Goal: Task Accomplishment & Management: Complete application form

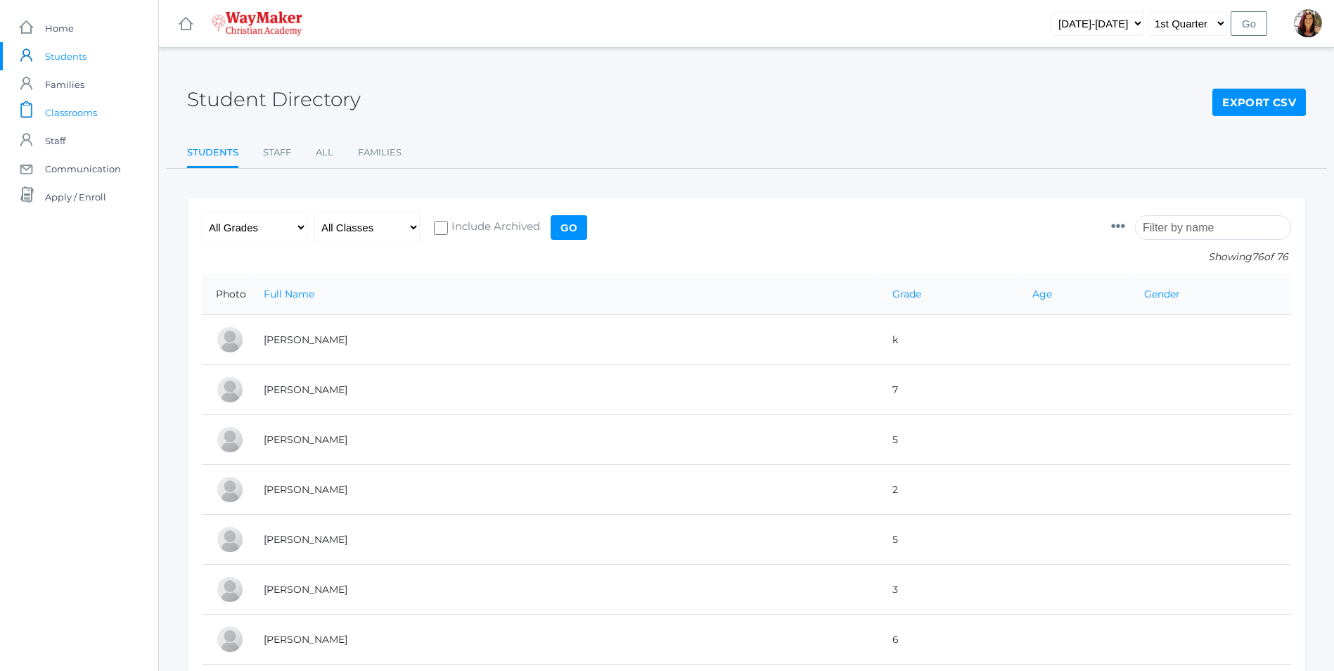
click at [84, 112] on span "Classrooms" at bounding box center [71, 112] width 52 height 28
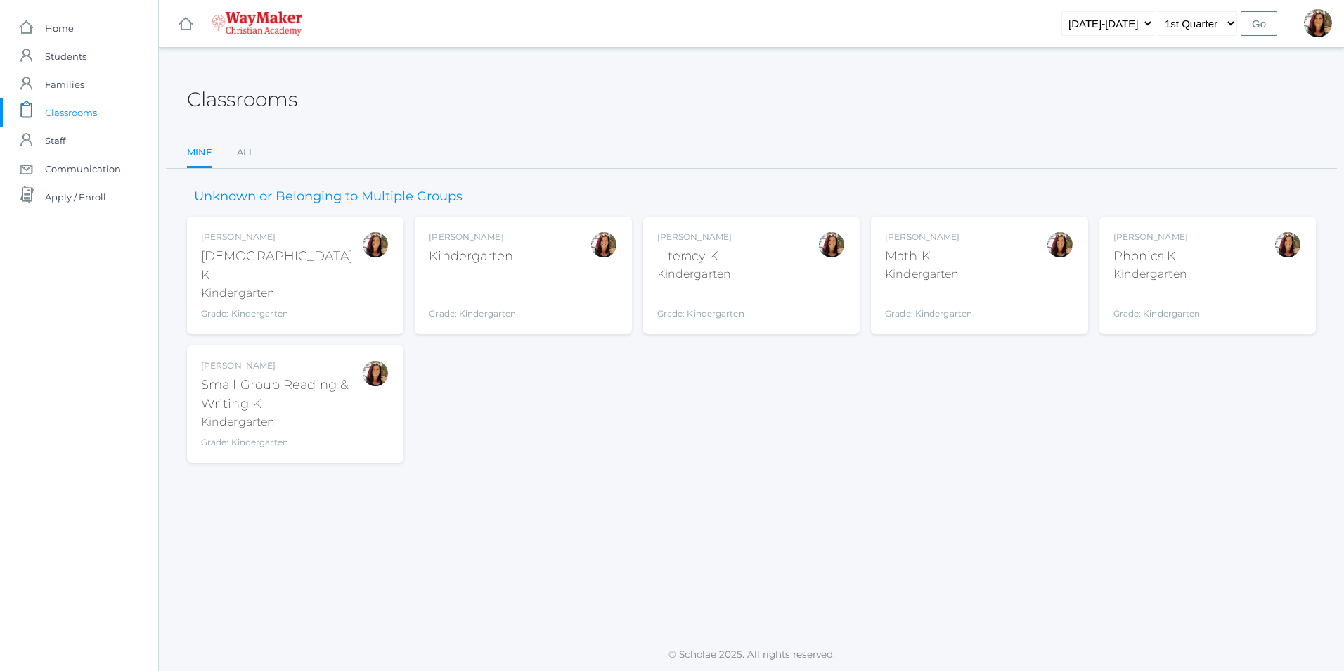
click at [257, 395] on div "Small Group Reading & Writing K" at bounding box center [281, 394] width 160 height 38
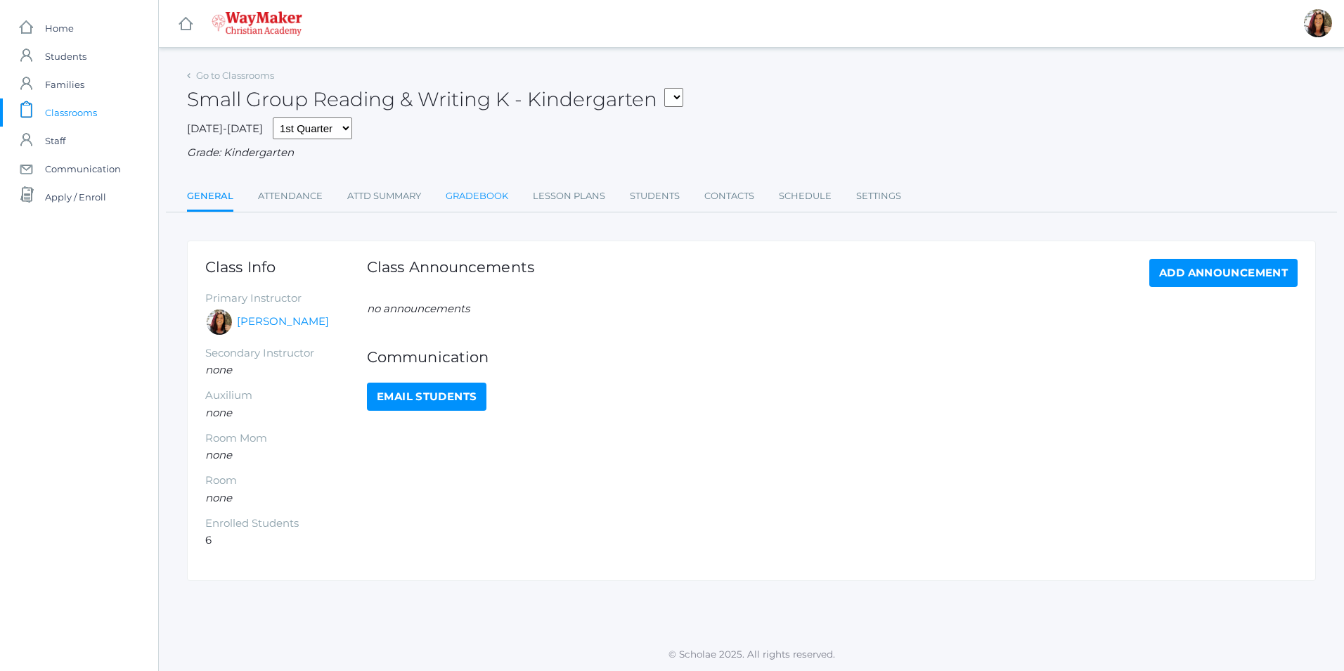
click at [479, 199] on link "Gradebook" at bounding box center [477, 196] width 63 height 28
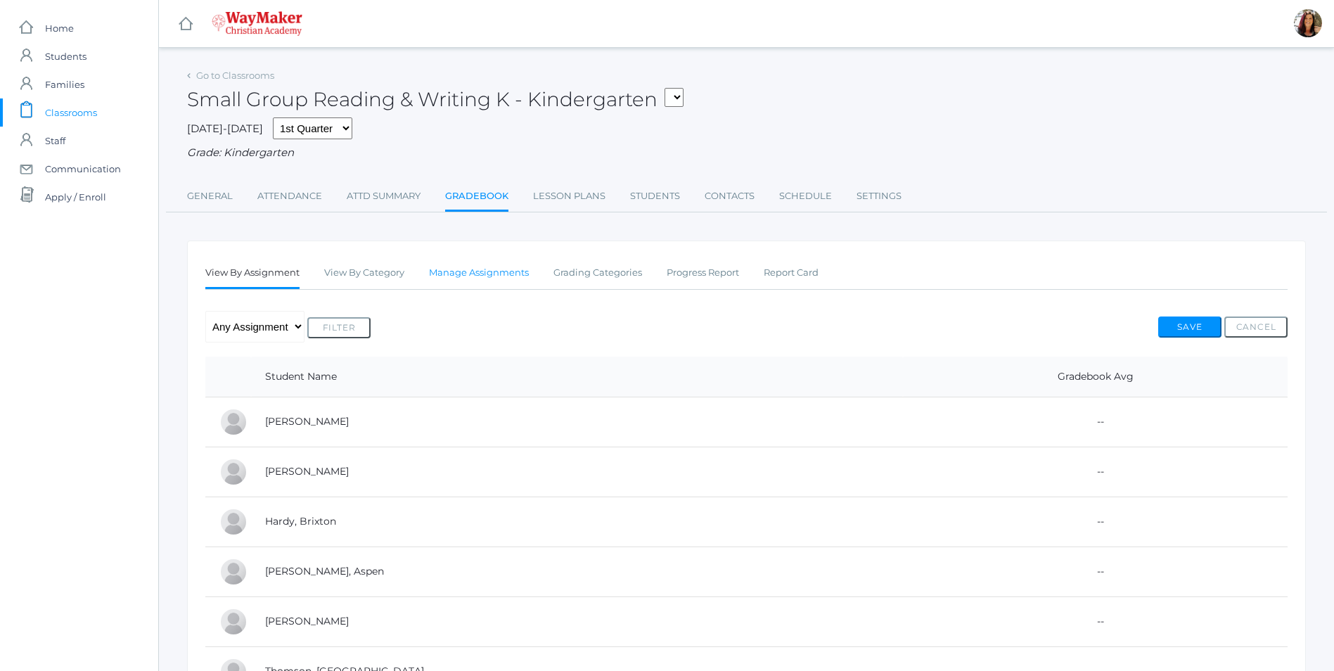
click at [499, 278] on link "Manage Assignments" at bounding box center [479, 273] width 100 height 28
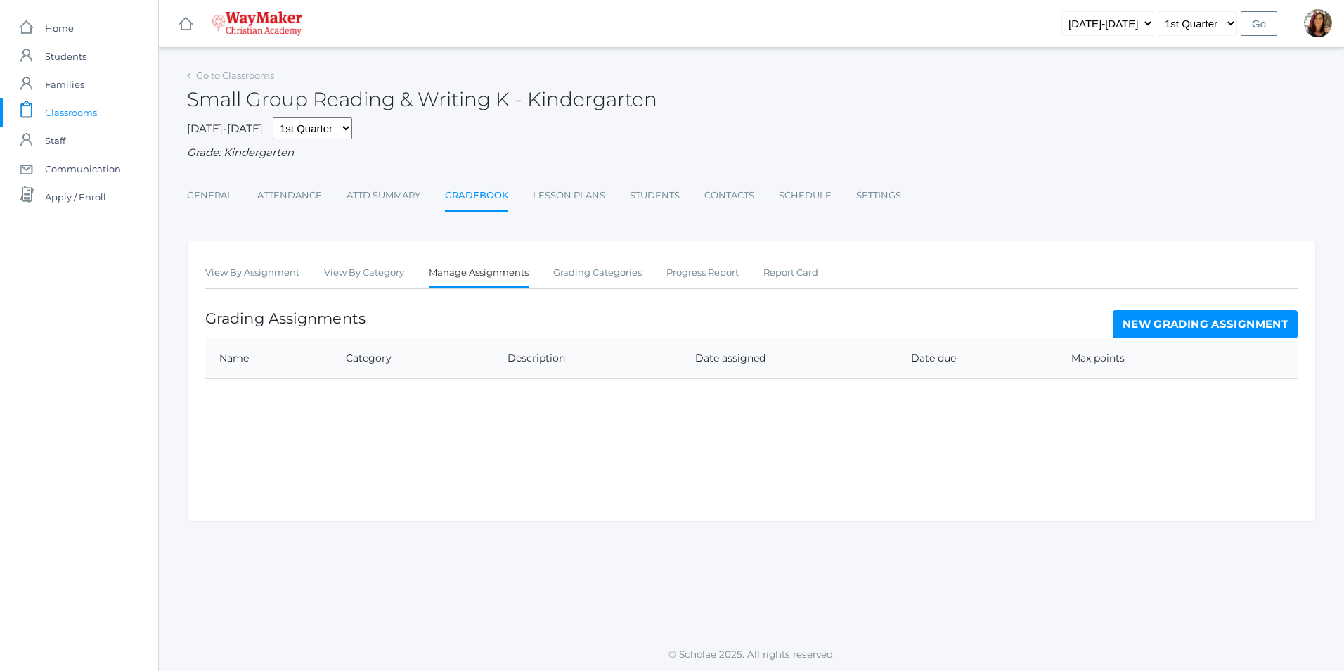
click at [1171, 330] on link "New Grading Assignment" at bounding box center [1205, 324] width 185 height 28
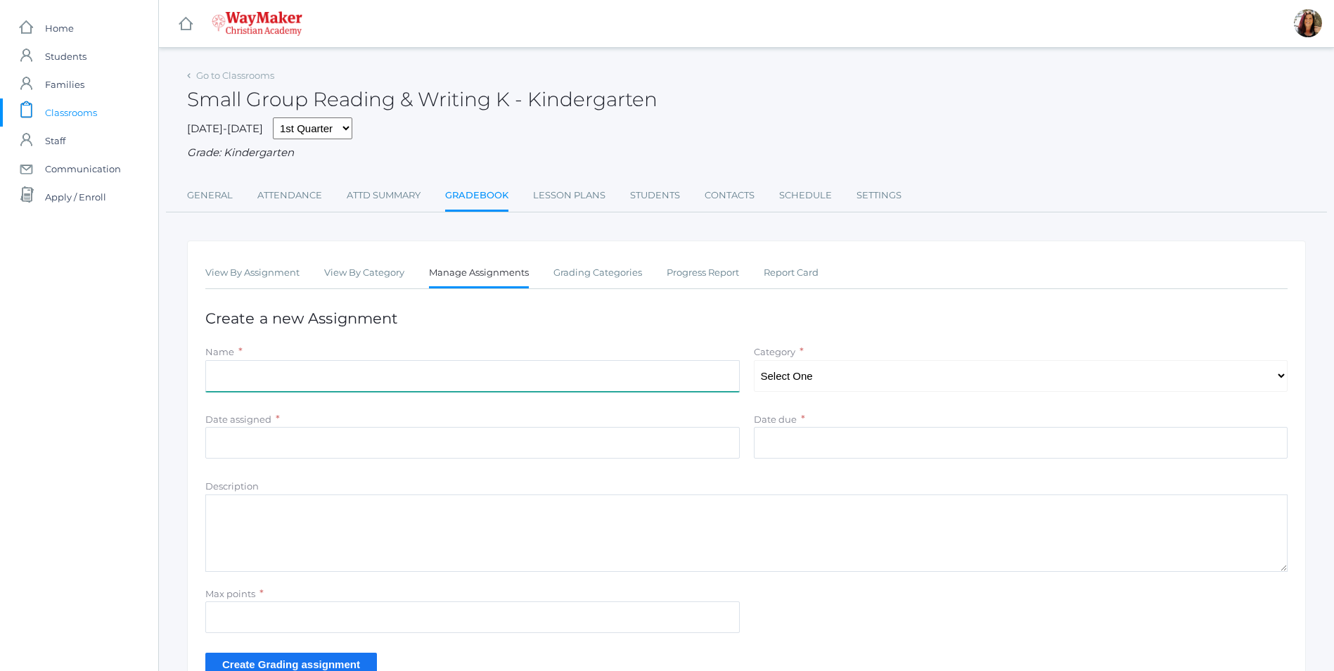
click at [245, 371] on input "Name" at bounding box center [472, 376] width 534 height 32
type input "Building CVC Words"
click at [1285, 380] on select "Select One Daily Practice Summative Assessment" at bounding box center [1021, 376] width 534 height 32
select select "1108"
click at [754, 361] on select "Select One Daily Practice Summative Assessment" at bounding box center [1021, 376] width 534 height 32
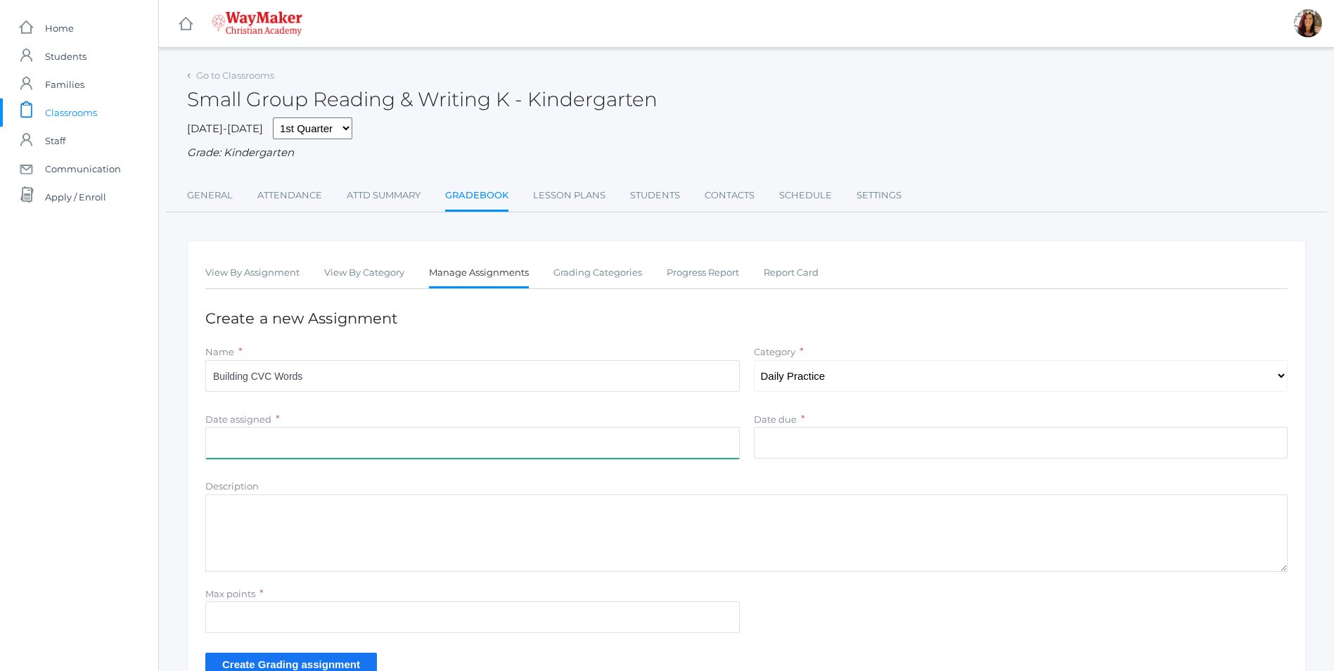
click at [240, 451] on input "Date assigned" at bounding box center [472, 443] width 534 height 32
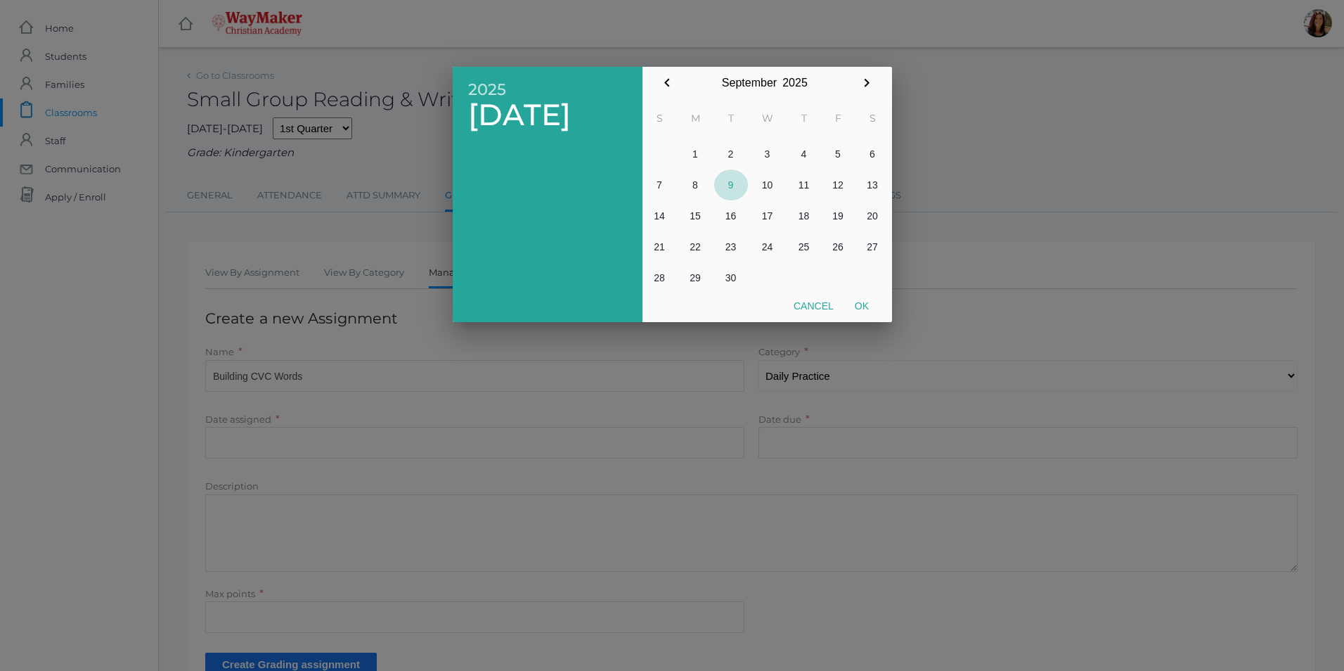
click at [731, 188] on button "9" at bounding box center [731, 184] width 34 height 31
click at [857, 306] on button "Ok" at bounding box center [861, 305] width 35 height 25
type input "[DATE]"
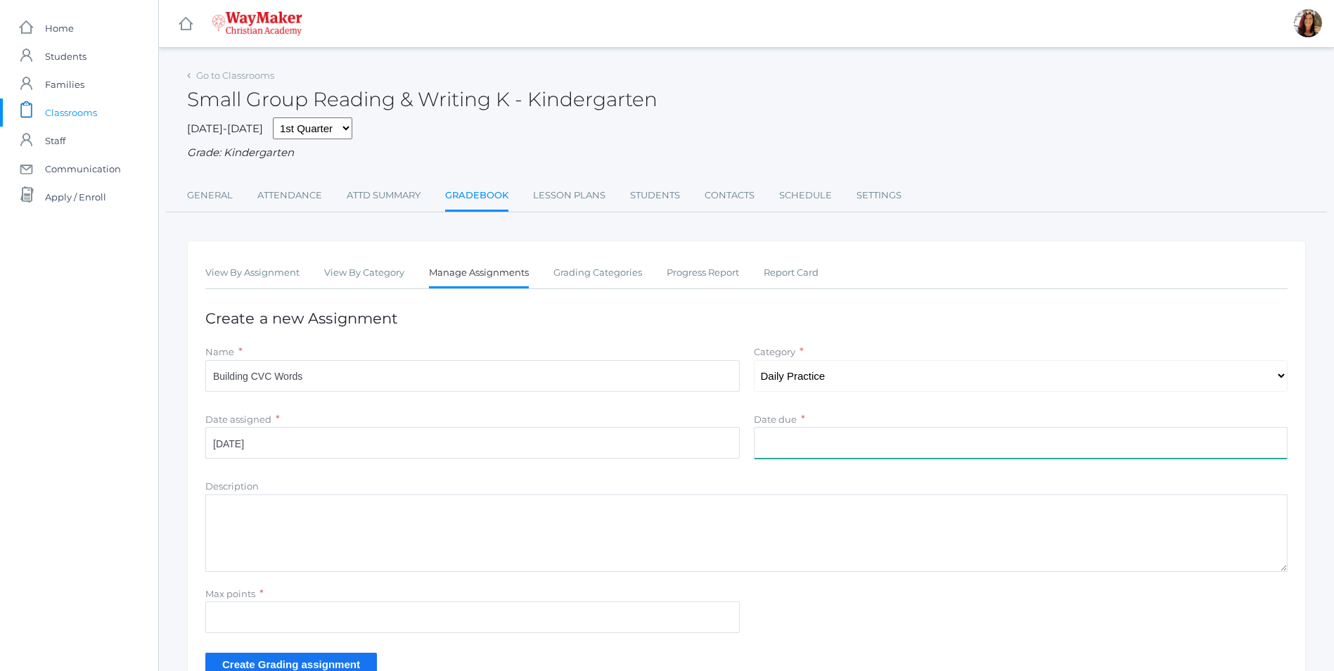
click at [858, 455] on input "Date due" at bounding box center [1021, 443] width 534 height 32
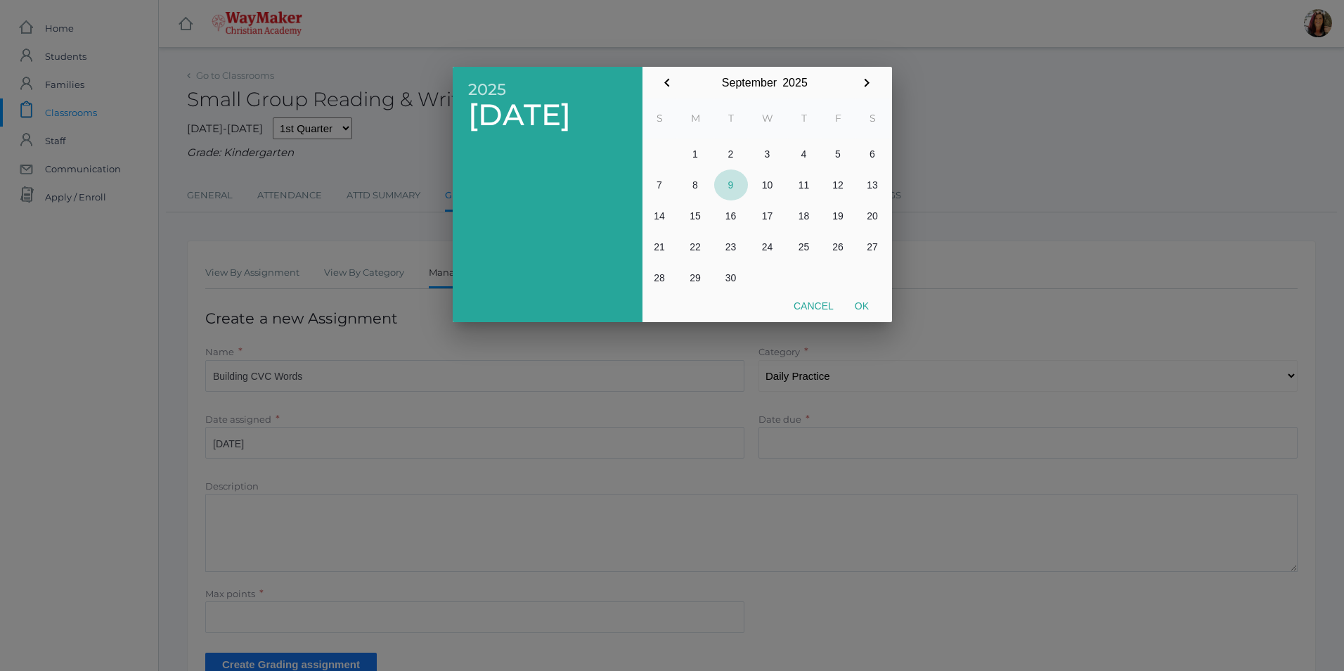
click at [730, 182] on button "9" at bounding box center [731, 184] width 34 height 31
click at [862, 307] on button "Ok" at bounding box center [861, 305] width 35 height 25
type input "[DATE]"
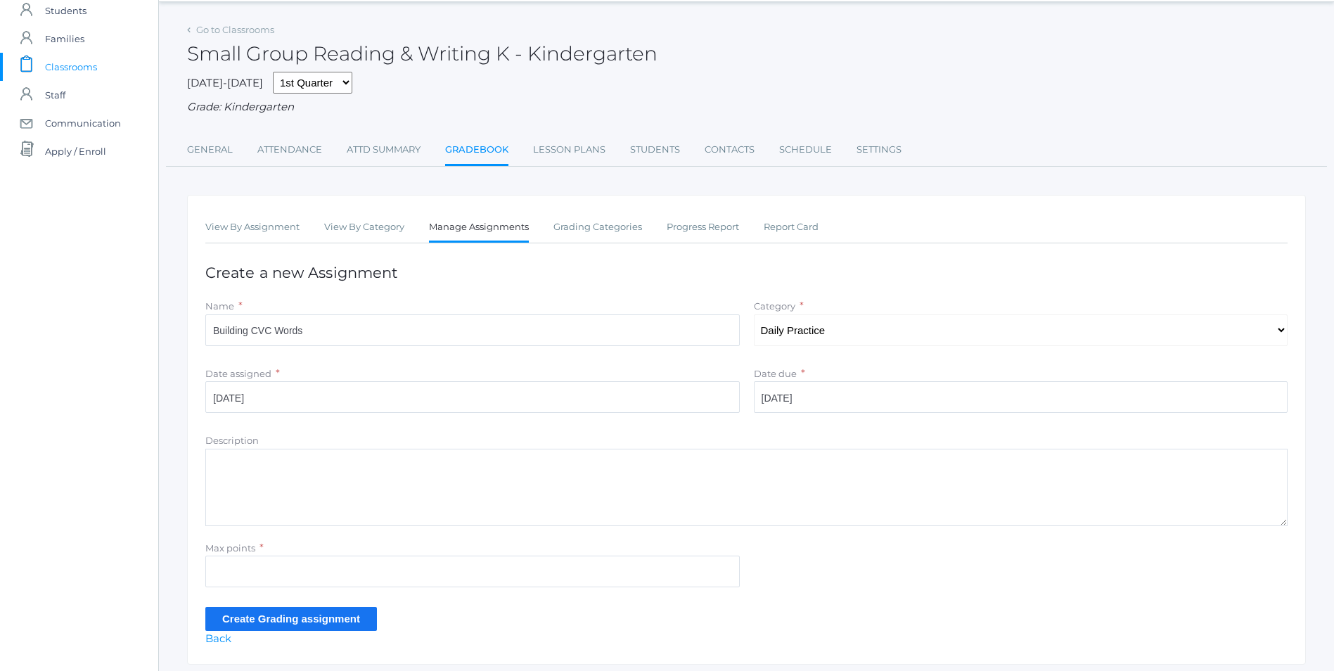
scroll to position [70, 0]
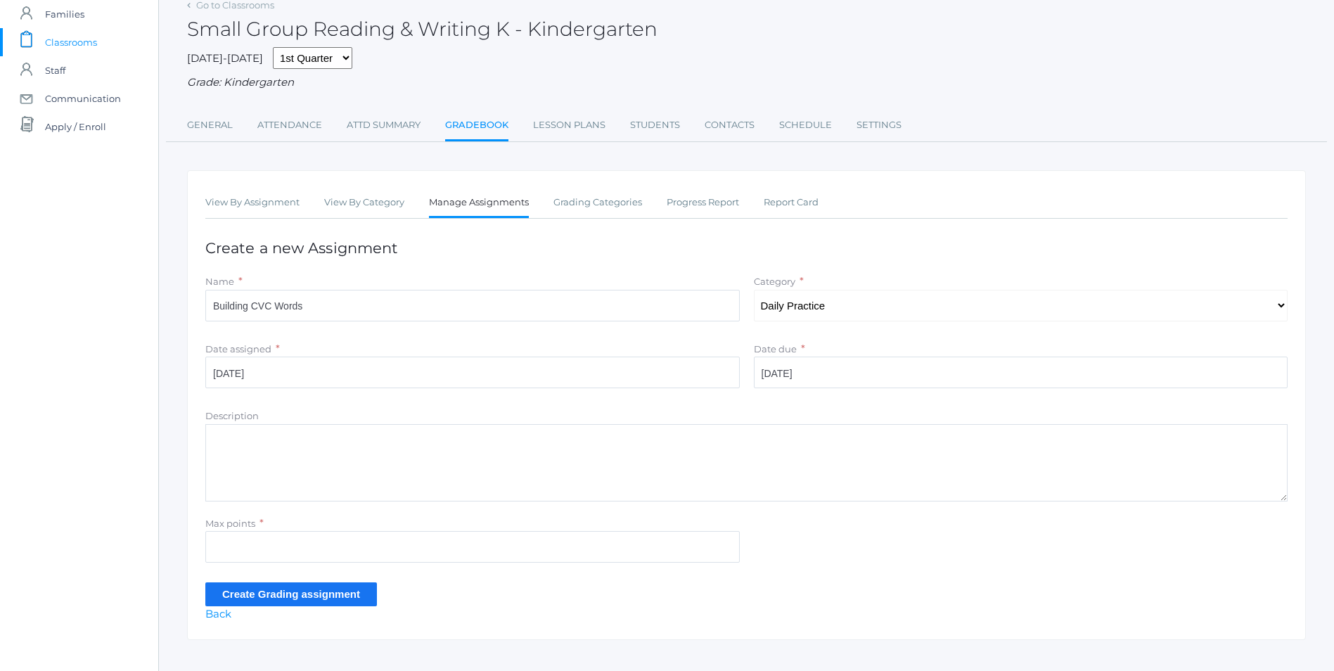
click at [283, 474] on textarea "Description" at bounding box center [746, 462] width 1082 height 77
type textarea "Whiteboard Game: Build a Word Literacy Centers: Tracing Letters & CVC Puzzles"
click at [280, 553] on input "Max points" at bounding box center [472, 547] width 534 height 32
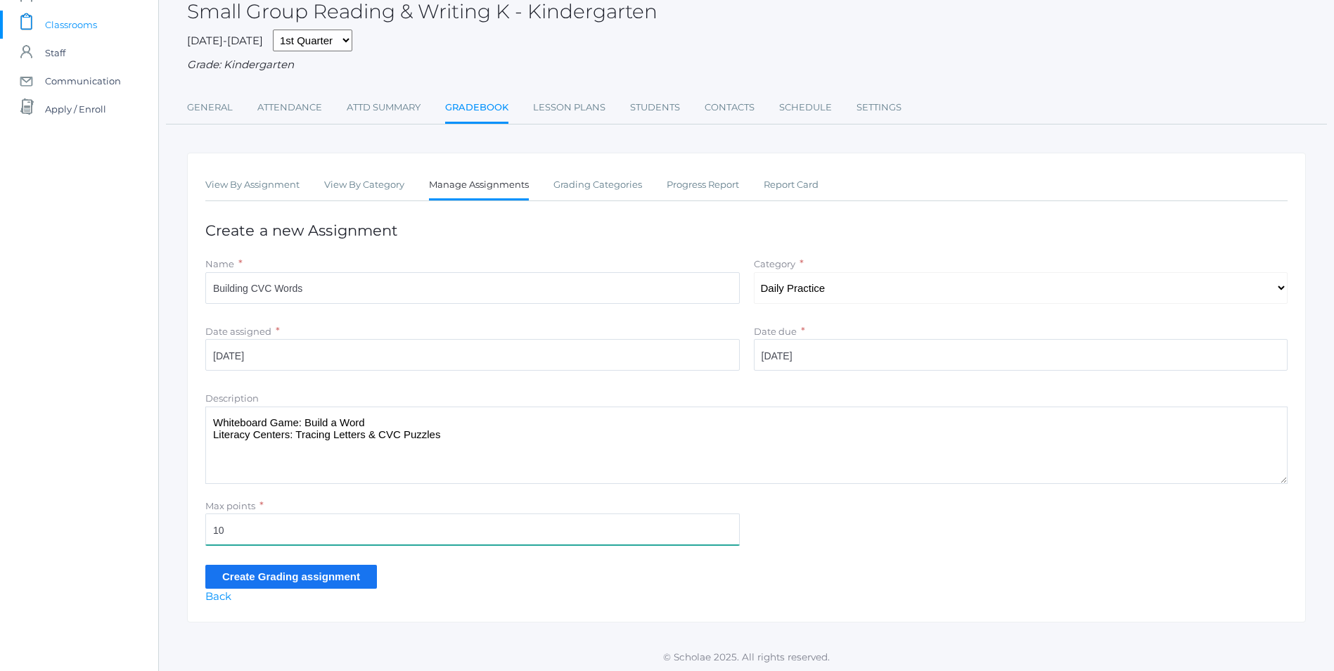
scroll to position [92, 0]
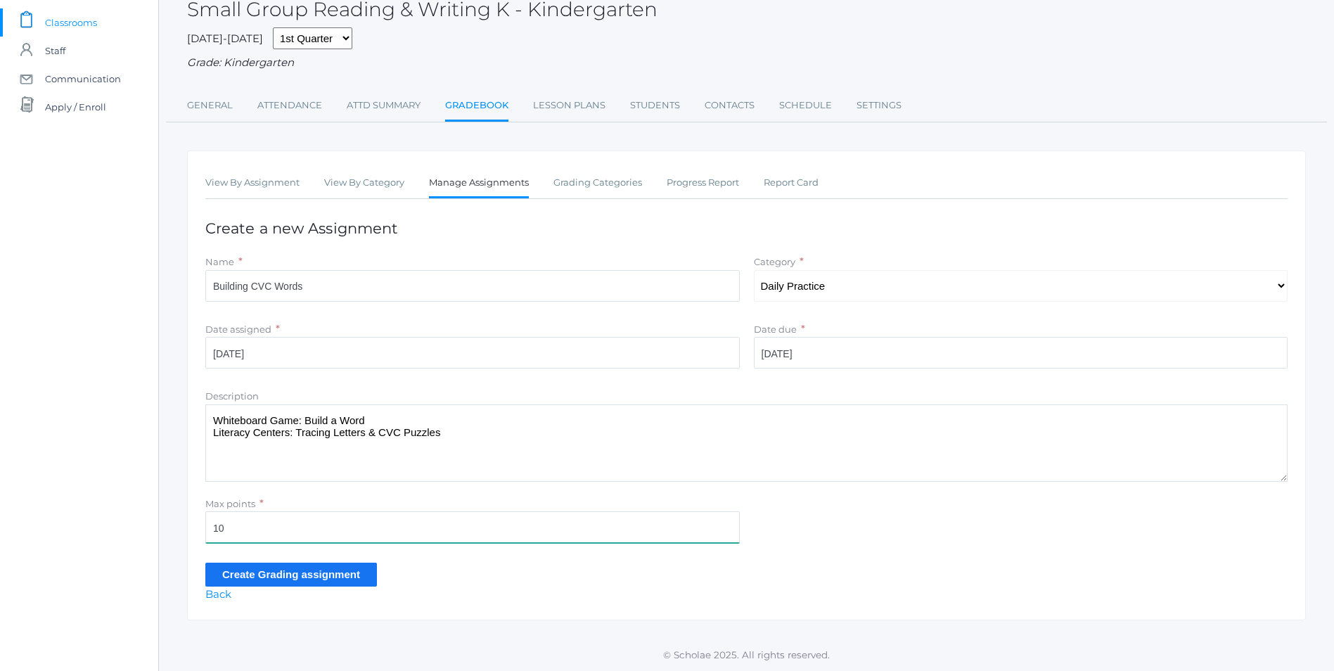
type input "10"
click at [296, 572] on input "Create Grading assignment" at bounding box center [291, 573] width 172 height 23
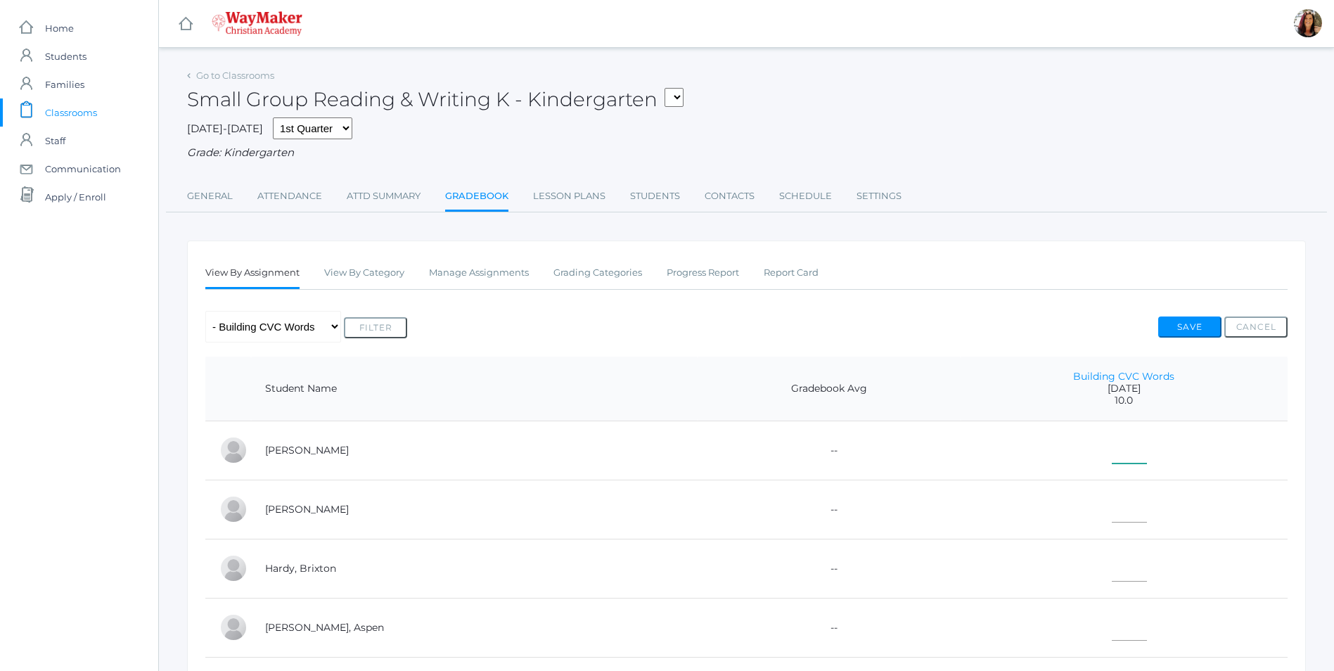
click at [1112, 458] on input"] "text" at bounding box center [1129, 448] width 35 height 32
type input"] "10"
click at [1112, 521] on input"] "text" at bounding box center [1129, 507] width 35 height 32
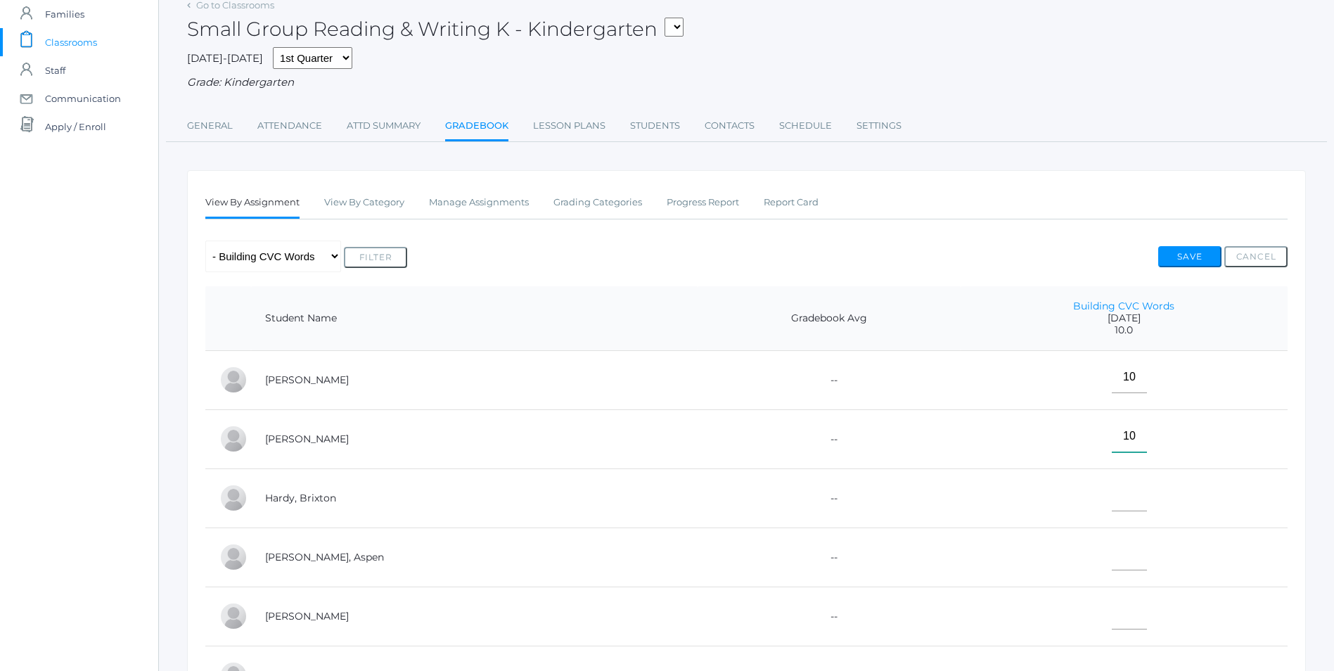
type input"] "10"
drag, startPoint x: 1100, startPoint y: 493, endPoint x: 1088, endPoint y: 494, distance: 11.3
click at [1112, 493] on input"] "text" at bounding box center [1129, 496] width 35 height 32
type input"] "10"
click at [1112, 558] on input"] "text" at bounding box center [1129, 555] width 35 height 32
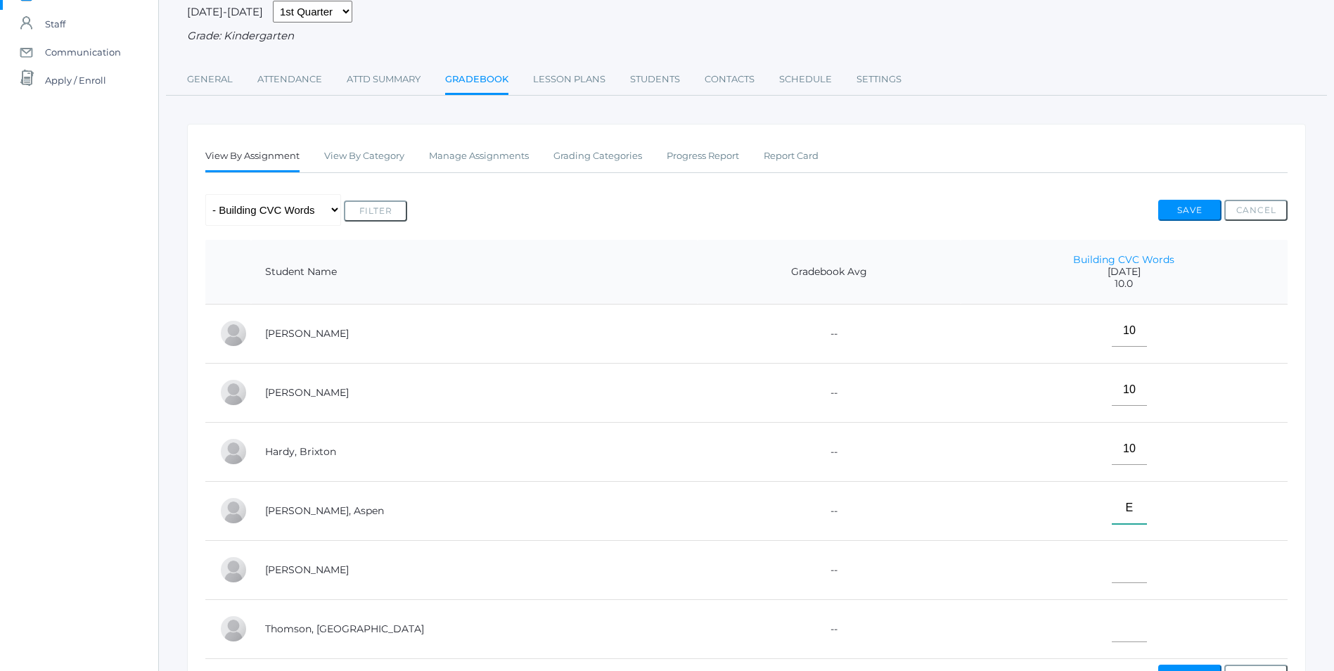
scroll to position [141, 0]
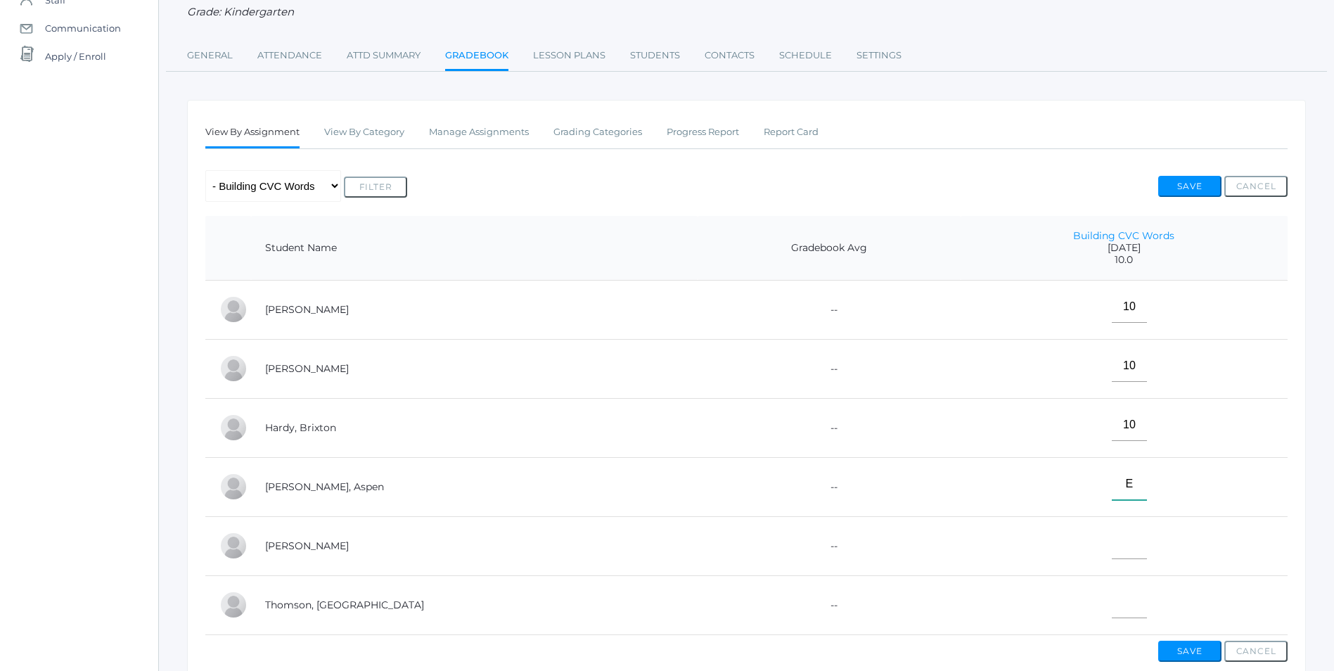
type input"] "E"
click at [1112, 550] on input"] "text" at bounding box center [1129, 543] width 35 height 32
type input"] "10"
click at [1112, 605] on input"] "text" at bounding box center [1129, 602] width 35 height 32
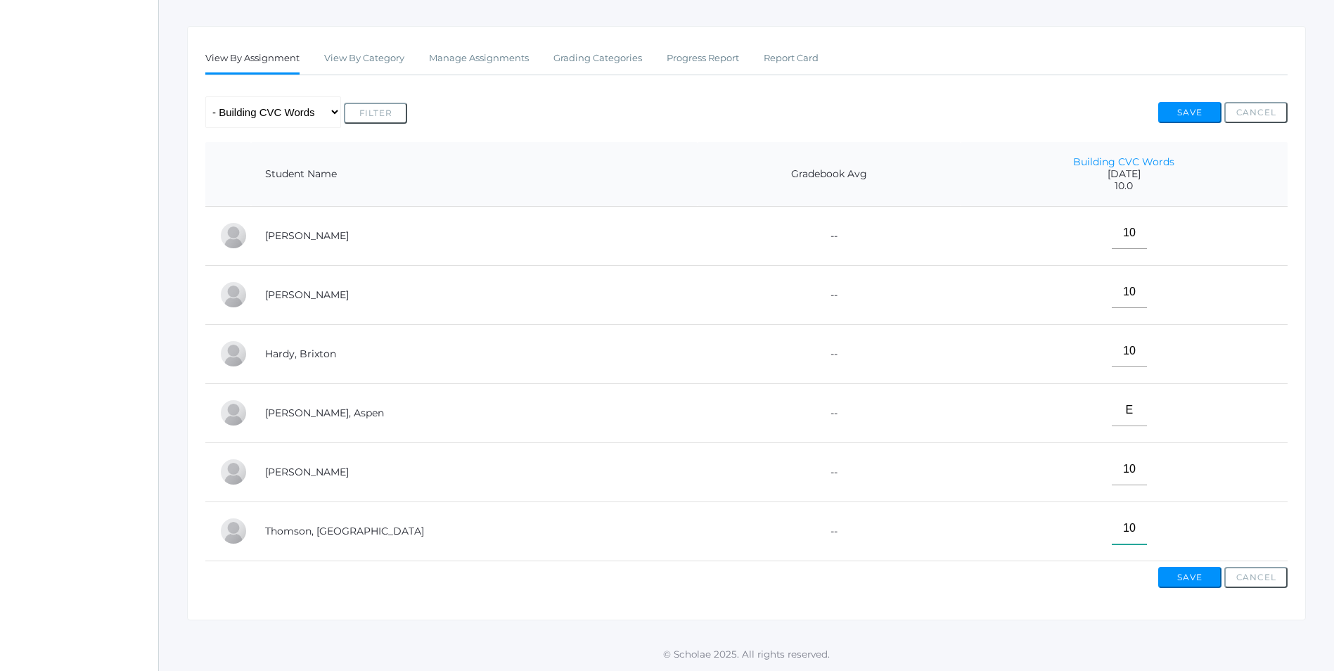
scroll to position [227, 0]
type input"] "10"
click at [1201, 581] on button "Save" at bounding box center [1189, 577] width 63 height 21
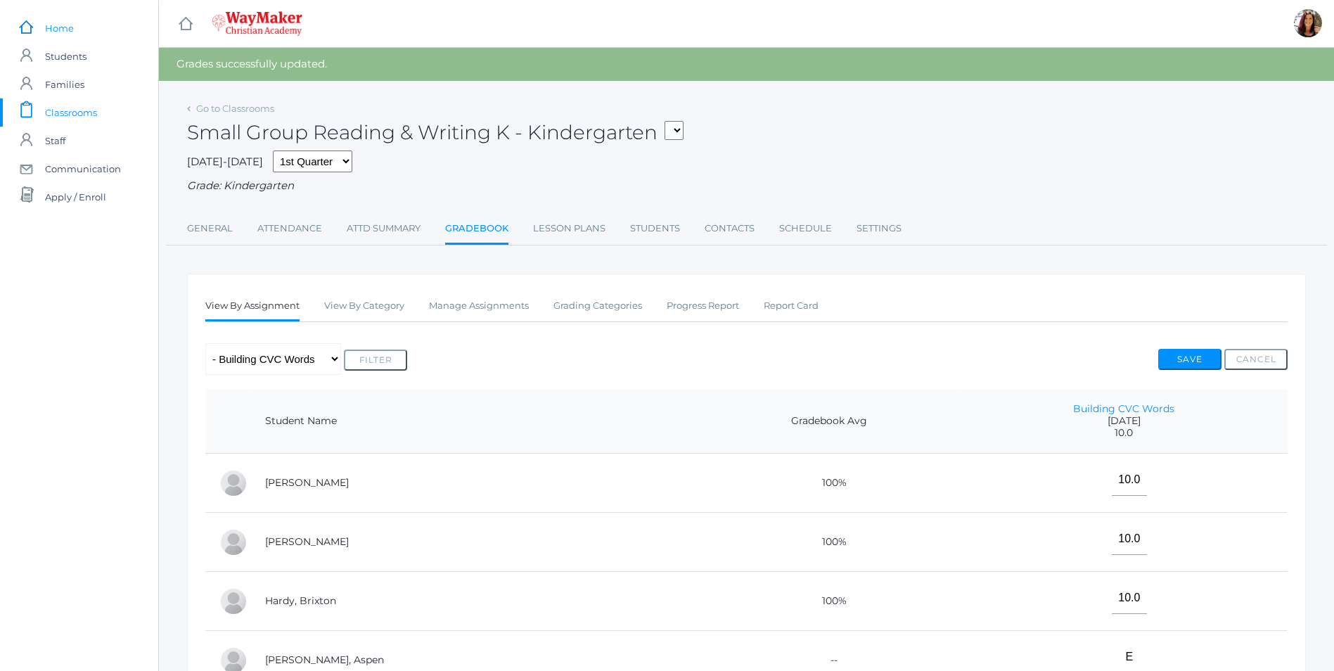
click at [74, 29] on link "icons/ui/navigation/home Created with Sketch. Home" at bounding box center [79, 28] width 158 height 28
